Goal: Task Accomplishment & Management: Manage account settings

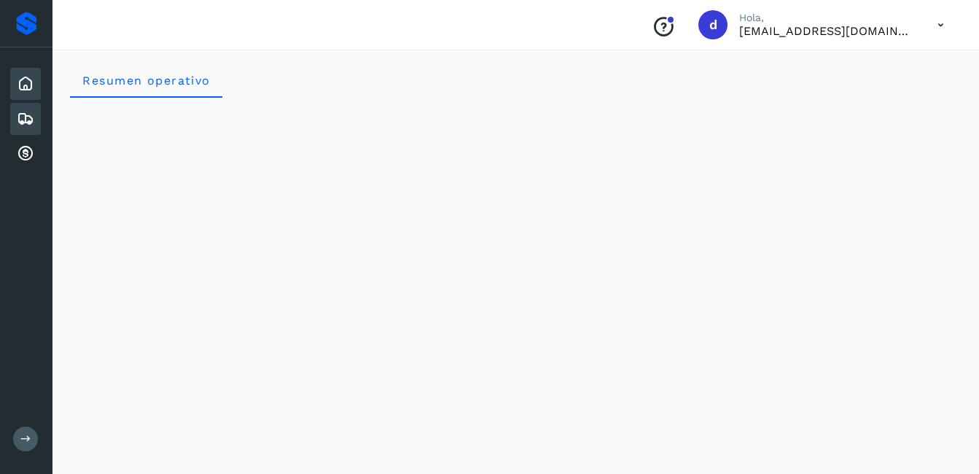
click at [24, 108] on div "Embarques" at bounding box center [25, 119] width 31 height 32
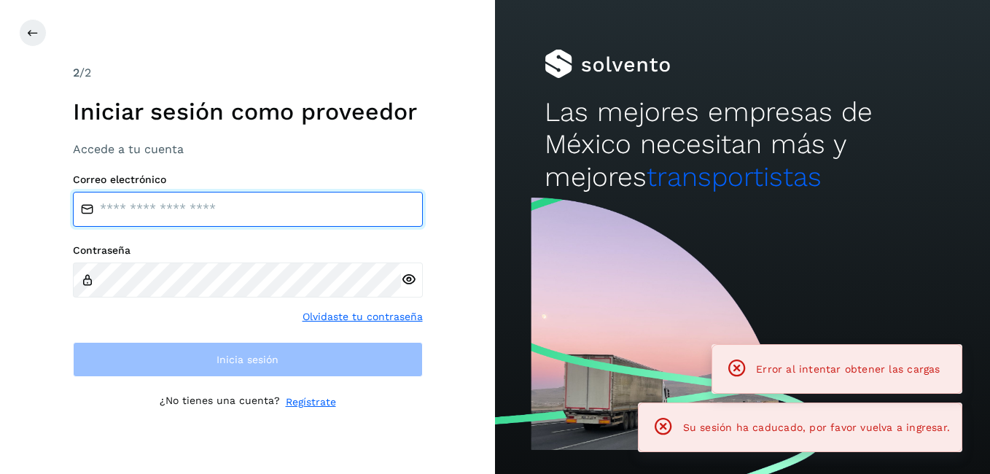
type input "**********"
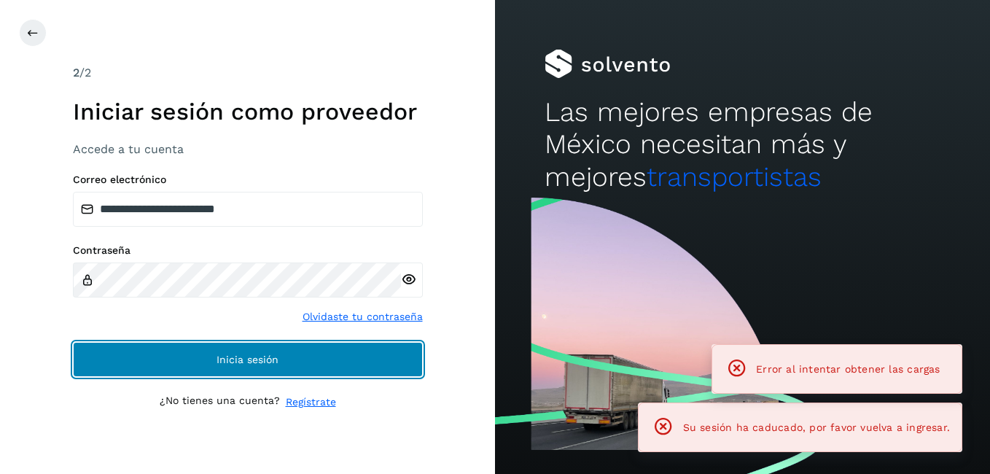
click at [314, 361] on button "Inicia sesión" at bounding box center [248, 359] width 350 height 35
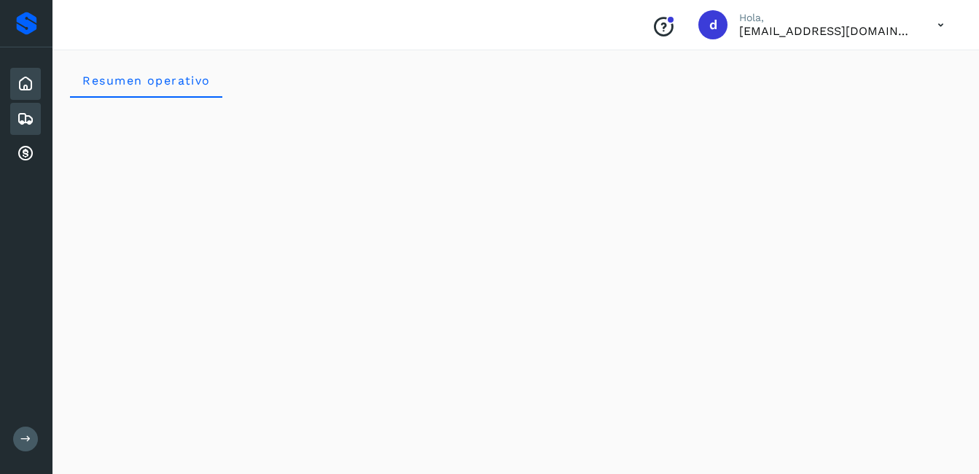
click at [34, 124] on div "Embarques" at bounding box center [25, 119] width 31 height 32
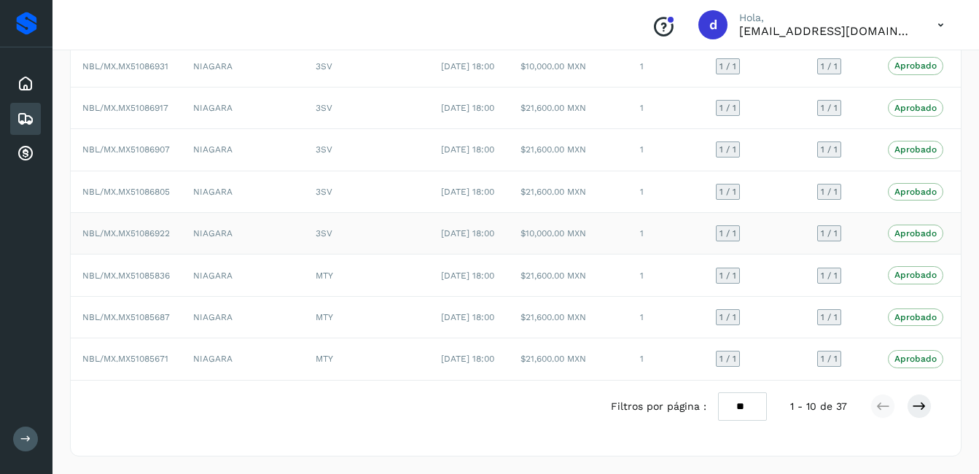
scroll to position [321, 0]
click at [918, 406] on icon at bounding box center [919, 406] width 15 height 15
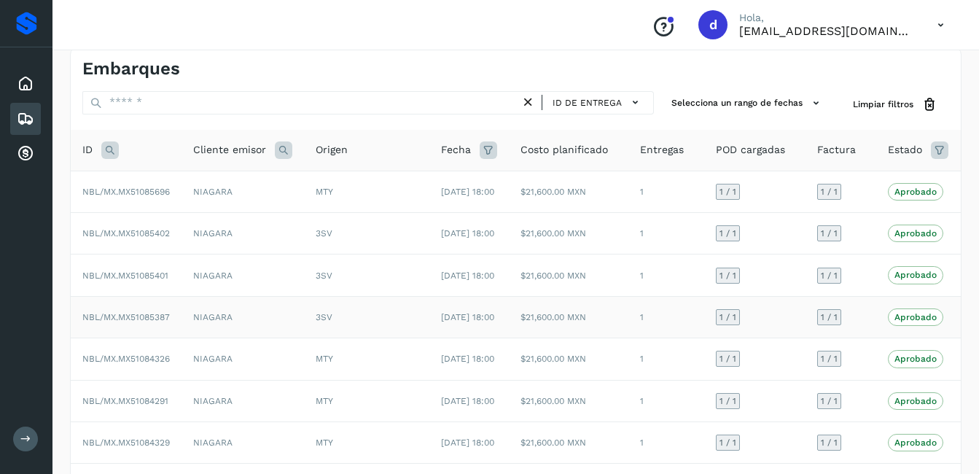
scroll to position [0, 0]
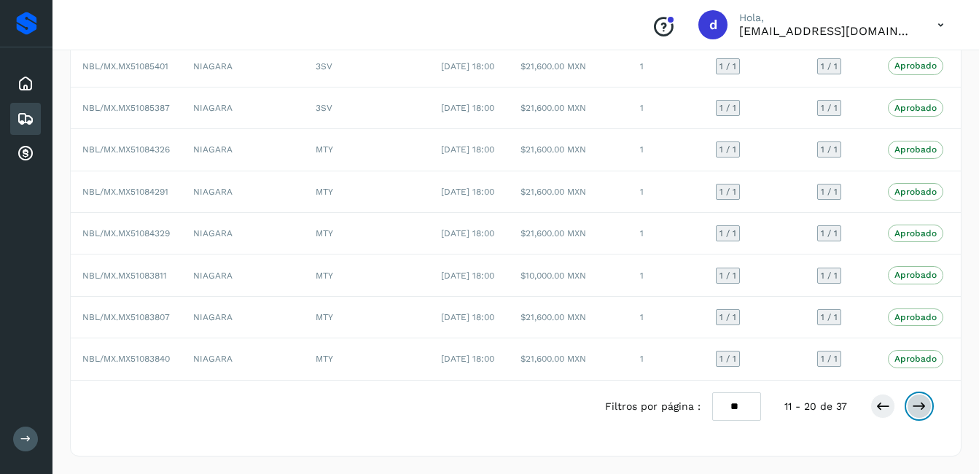
click at [921, 413] on icon at bounding box center [919, 406] width 15 height 15
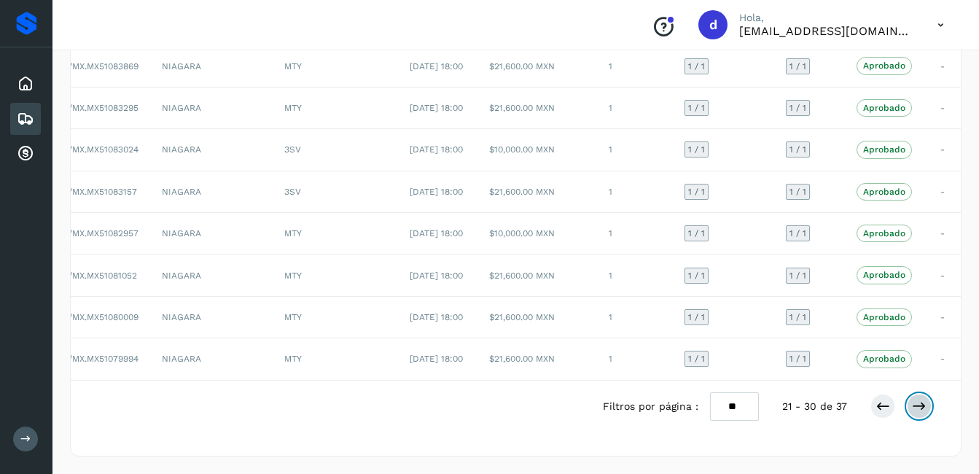
click at [923, 413] on icon at bounding box center [919, 406] width 15 height 15
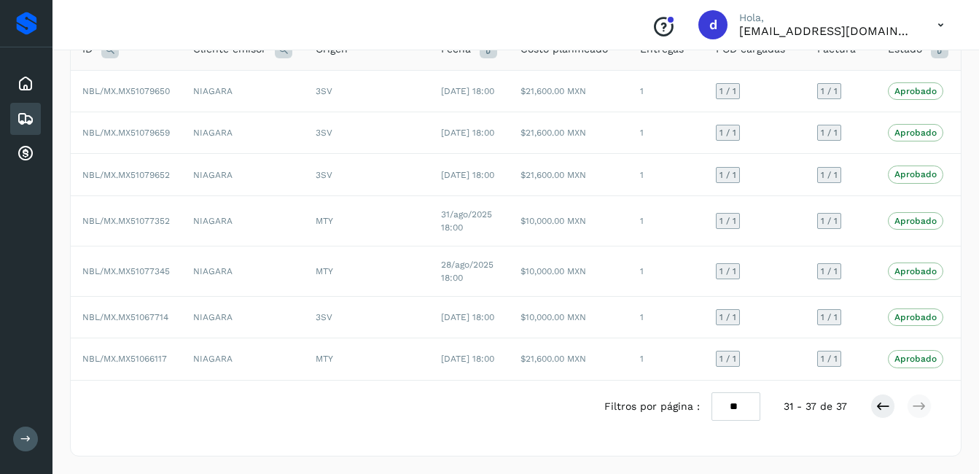
scroll to position [0, 37]
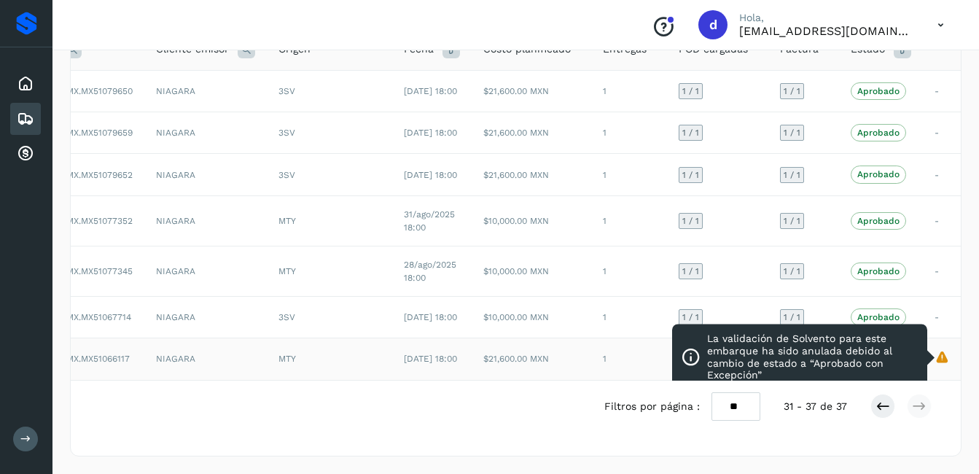
click at [942, 349] on icon "La validación de Solvento para este embarque ha sido anulada debido al cambio d…" at bounding box center [941, 356] width 15 height 15
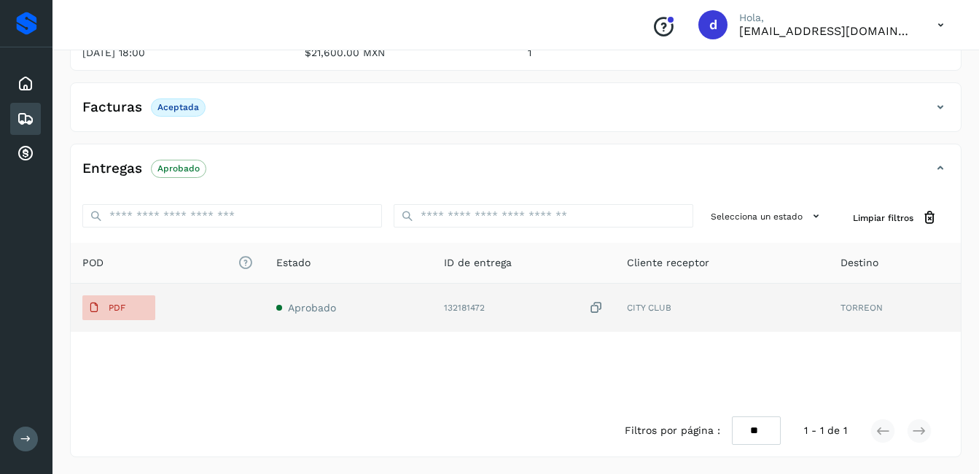
scroll to position [270, 0]
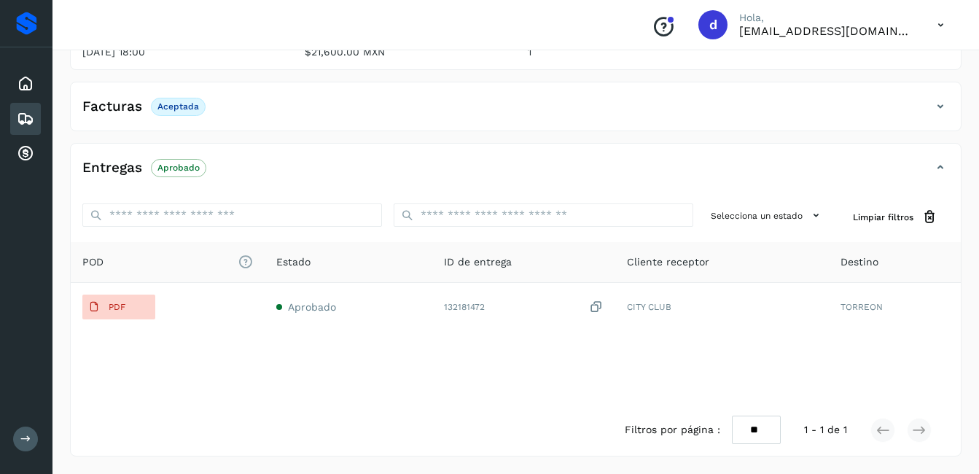
click at [20, 117] on icon at bounding box center [25, 118] width 17 height 17
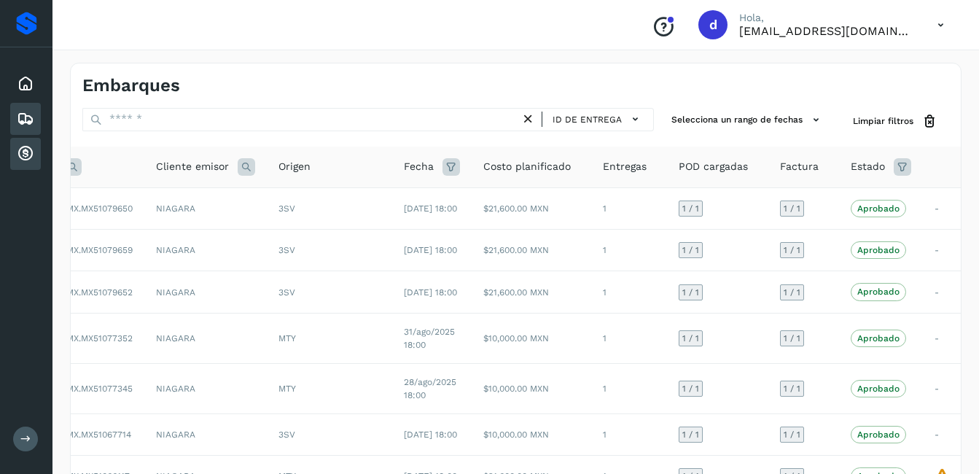
click at [20, 154] on icon at bounding box center [25, 153] width 17 height 17
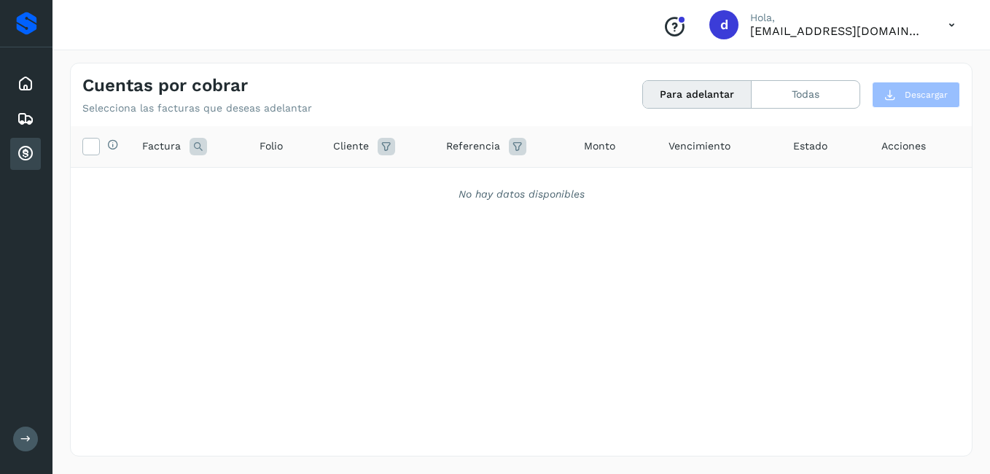
click at [702, 97] on button "Para adelantar" at bounding box center [697, 94] width 109 height 27
click at [761, 89] on button "Todas" at bounding box center [805, 94] width 108 height 27
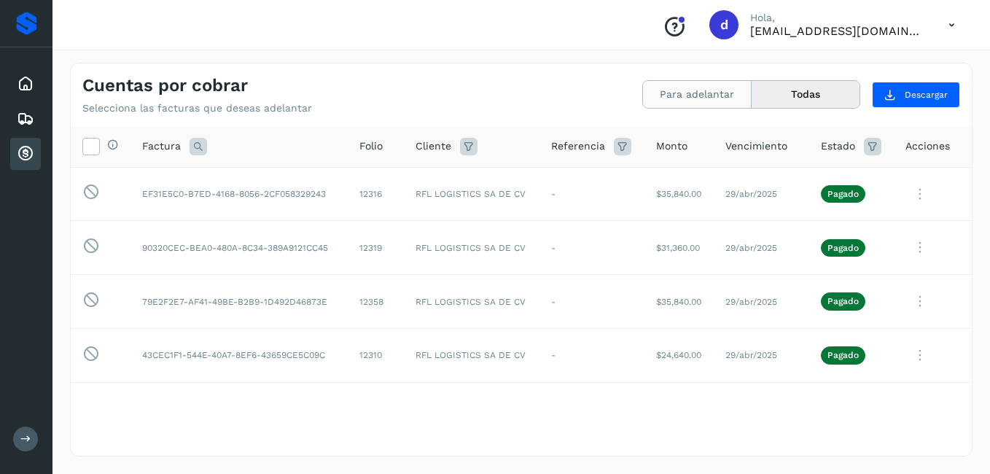
click at [707, 98] on button "Para adelantar" at bounding box center [697, 94] width 109 height 27
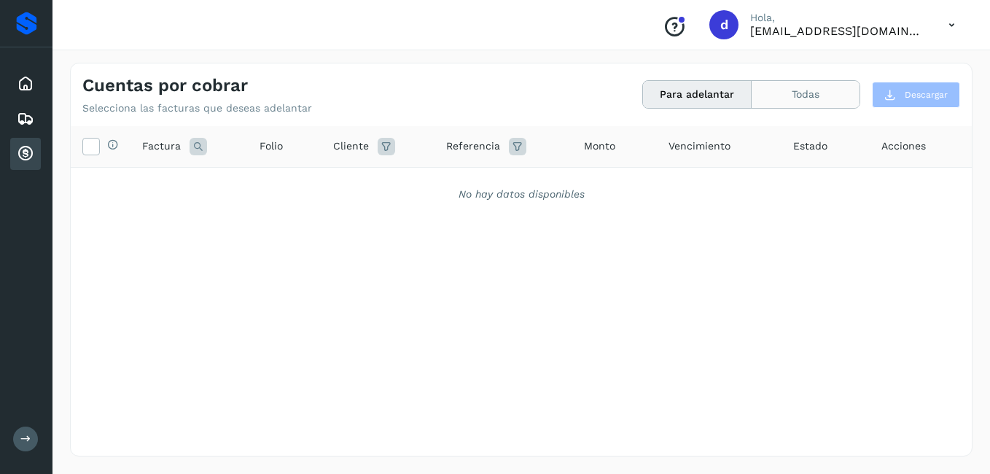
click at [778, 92] on button "Todas" at bounding box center [805, 94] width 108 height 27
